Goal: Information Seeking & Learning: Learn about a topic

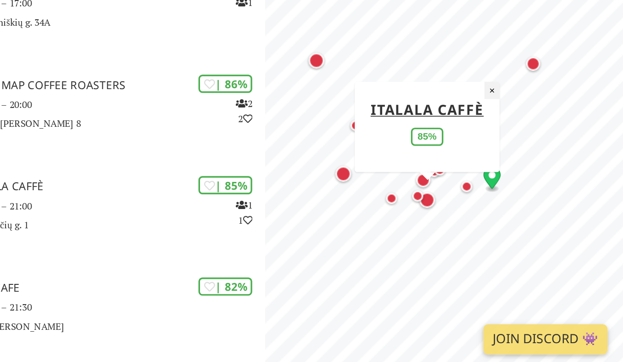
click at [549, 201] on button "×" at bounding box center [547, 199] width 9 height 10
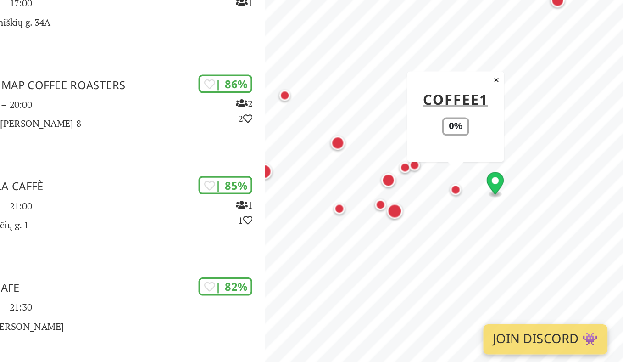
click at [527, 258] on div "Map marker" at bounding box center [526, 257] width 6 height 6
click at [526, 255] on div "Map marker" at bounding box center [526, 257] width 6 height 6
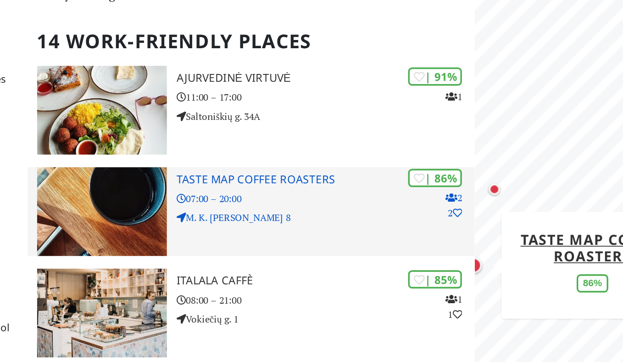
click at [306, 193] on h3 "Taste Map Coffee Roasters" at bounding box center [328, 197] width 173 height 8
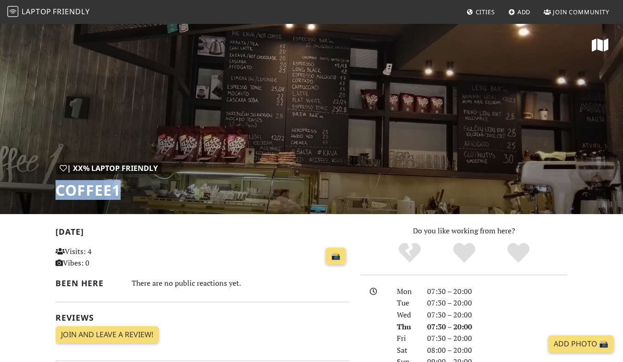
drag, startPoint x: 59, startPoint y: 190, endPoint x: 123, endPoint y: 191, distance: 63.3
click at [123, 191] on h1 "Coffee1" at bounding box center [109, 189] width 106 height 17
copy h1 "Coffee1"
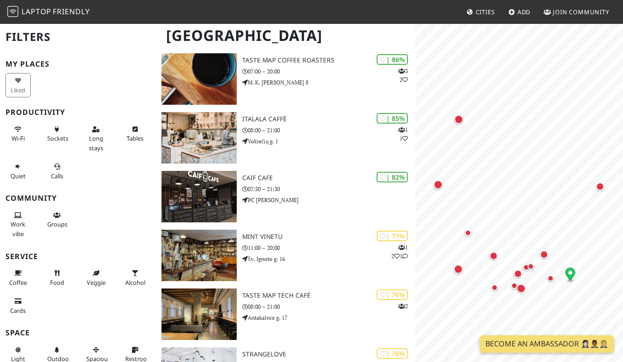
scroll to position [140, 0]
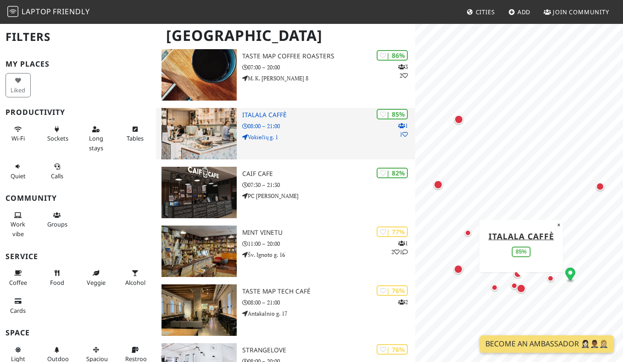
click at [234, 134] on img at bounding box center [200, 133] width 76 height 51
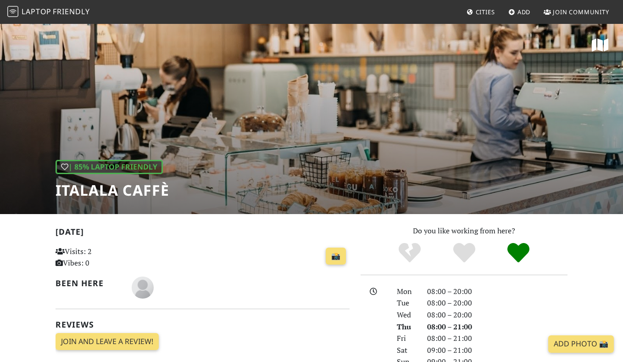
click at [252, 111] on div "| 85% Laptop Friendly Italala Caffè" at bounding box center [311, 118] width 623 height 191
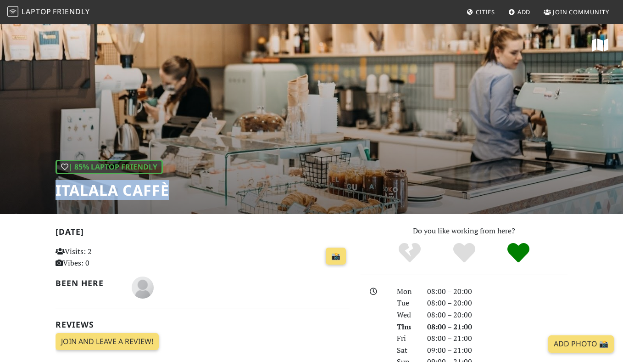
drag, startPoint x: 179, startPoint y: 188, endPoint x: 49, endPoint y: 187, distance: 130.3
click at [49, 187] on div "| 85% Laptop Friendly Italala Caffè" at bounding box center [311, 118] width 623 height 191
copy h1 "Italala Caffè"
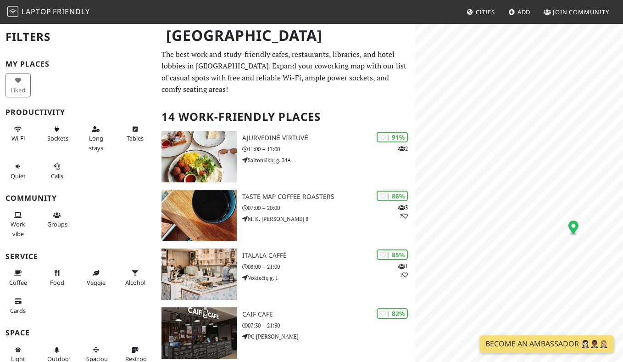
scroll to position [140, 0]
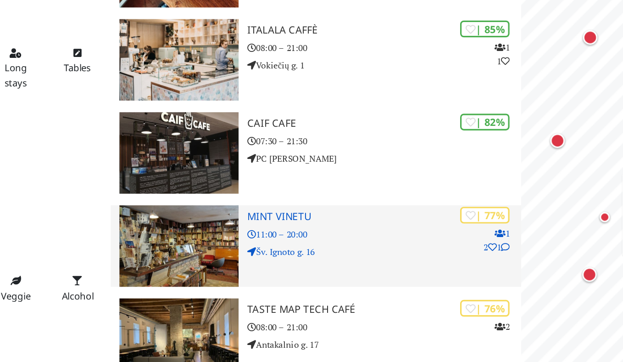
click at [196, 243] on img at bounding box center [200, 250] width 76 height 51
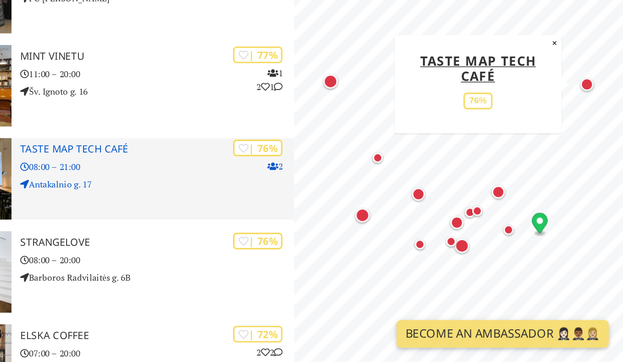
scroll to position [205, 0]
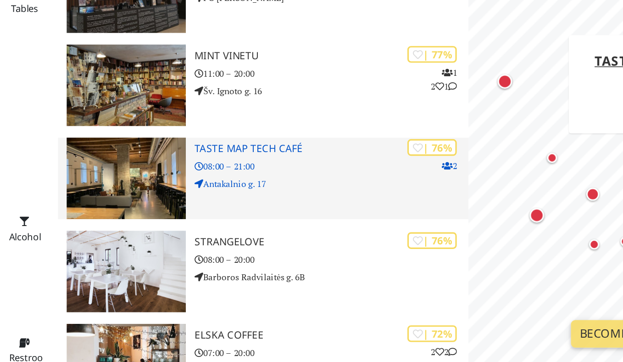
click at [242, 223] on h3 "Taste Map Tech Café" at bounding box center [328, 227] width 173 height 8
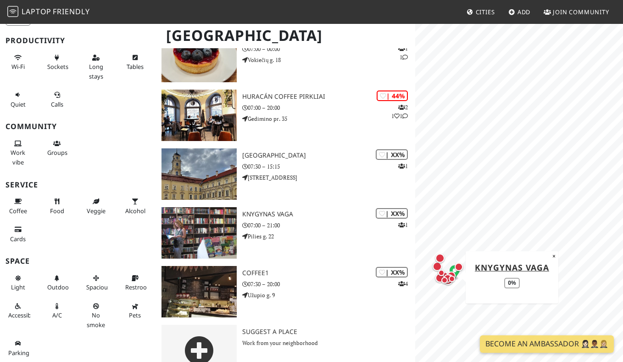
scroll to position [0, 0]
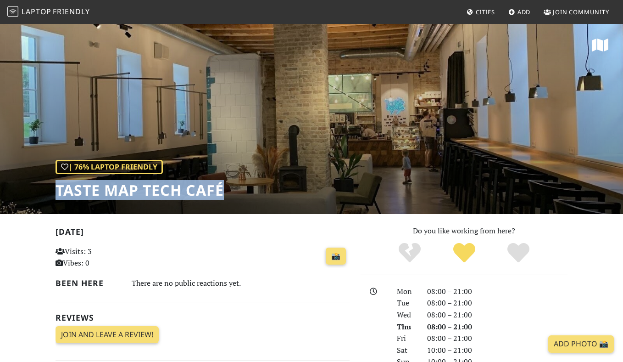
drag, startPoint x: 242, startPoint y: 196, endPoint x: 47, endPoint y: 190, distance: 195.6
click at [47, 190] on div "| 76% Laptop Friendly Taste Map Tech Café" at bounding box center [311, 118] width 623 height 191
copy h1 "Taste Map Tech Café"
